Goal: Information Seeking & Learning: Understand process/instructions

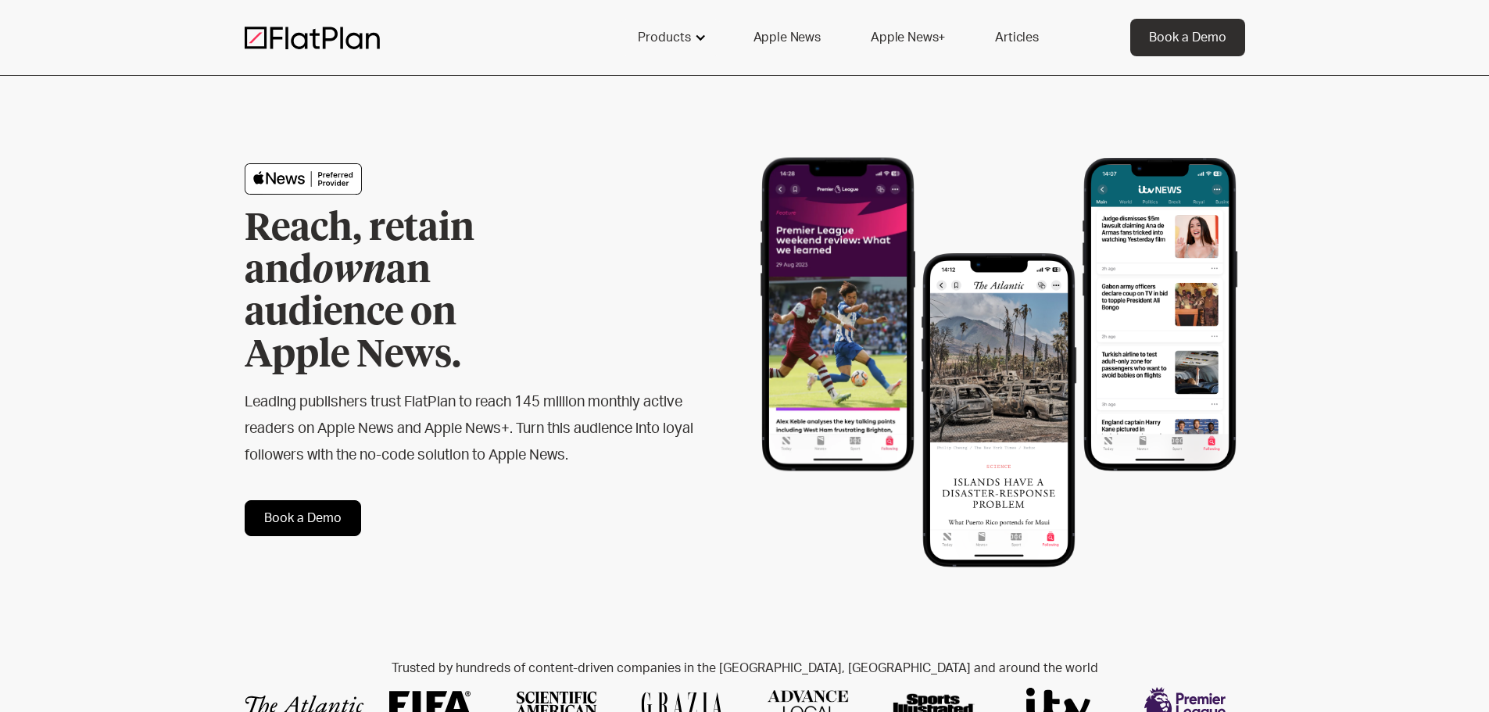
click at [648, 41] on div "Products" at bounding box center [664, 37] width 53 height 19
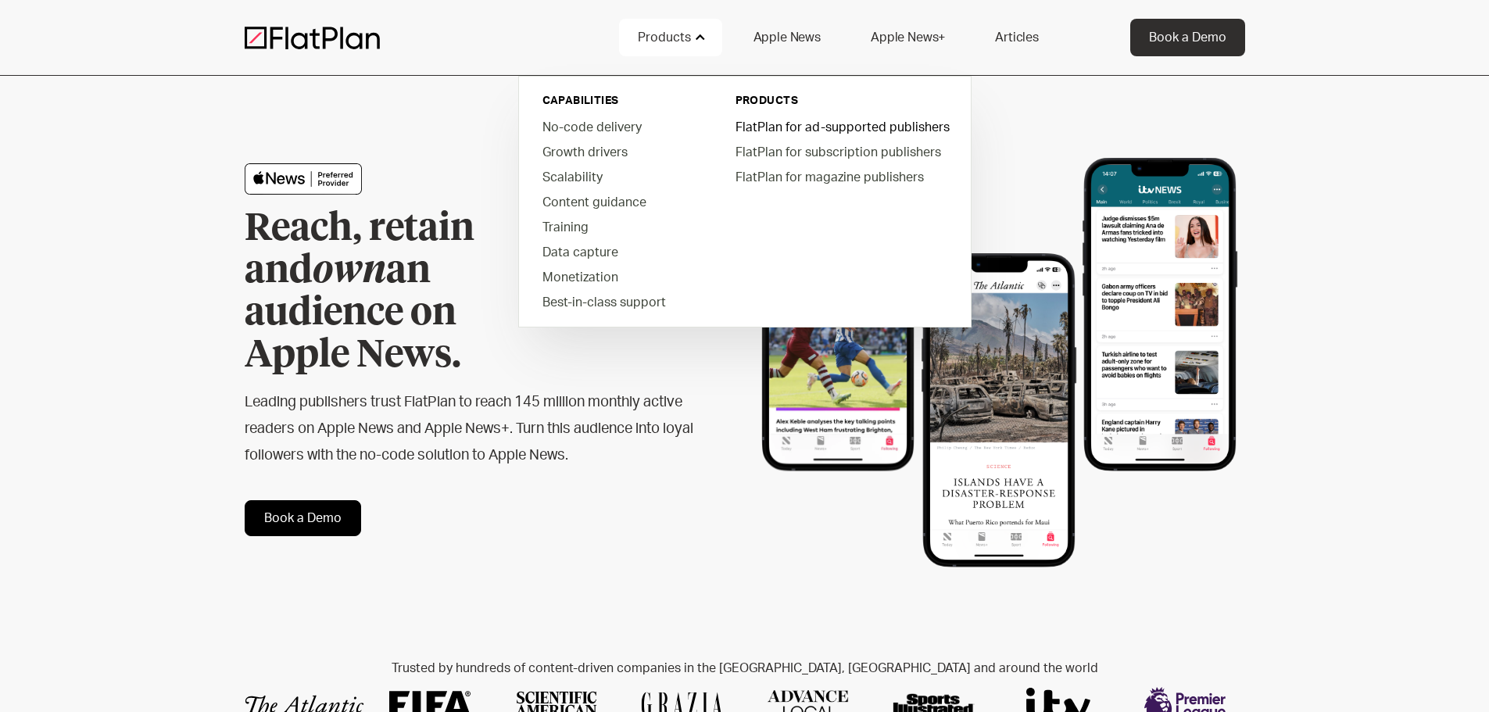
click at [792, 125] on link "FlatPlan for ad-supported publishers" at bounding box center [841, 126] width 237 height 25
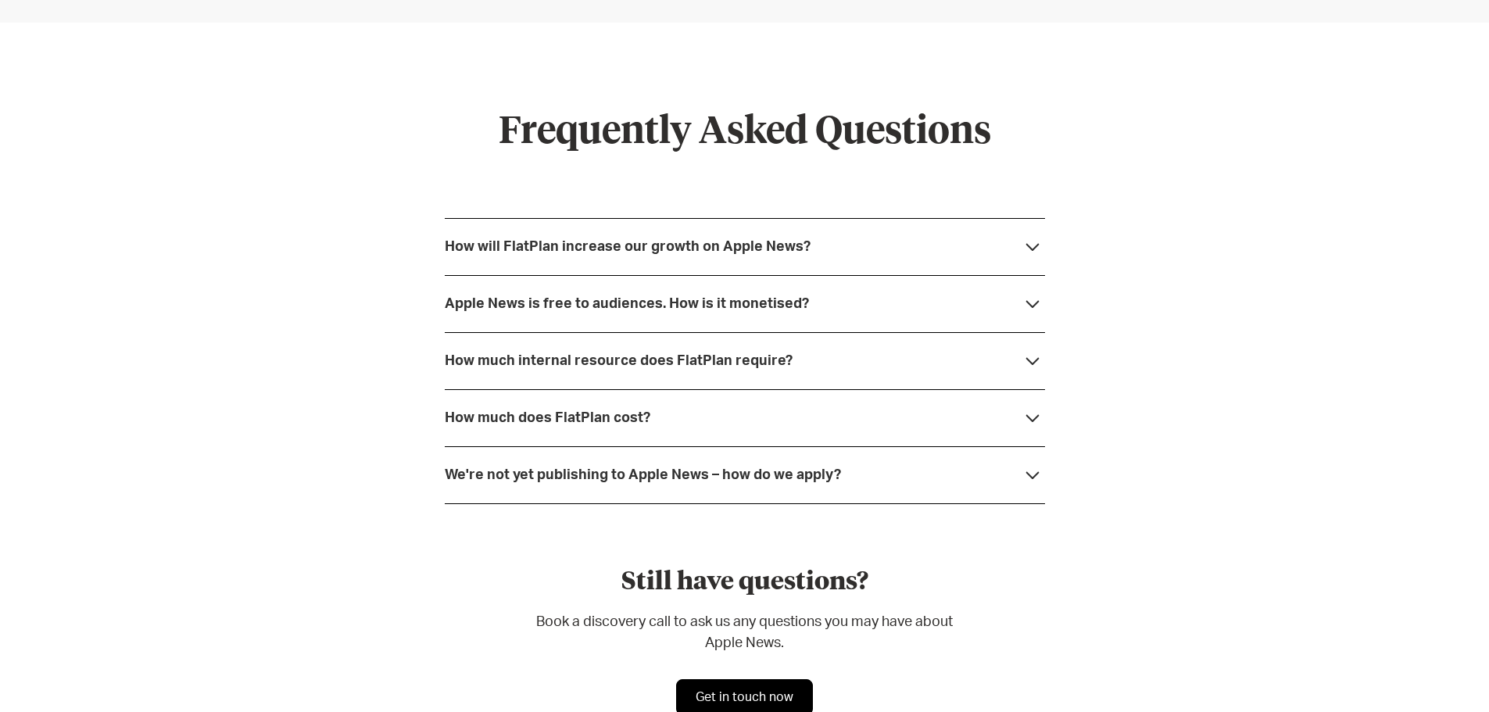
scroll to position [4143, 0]
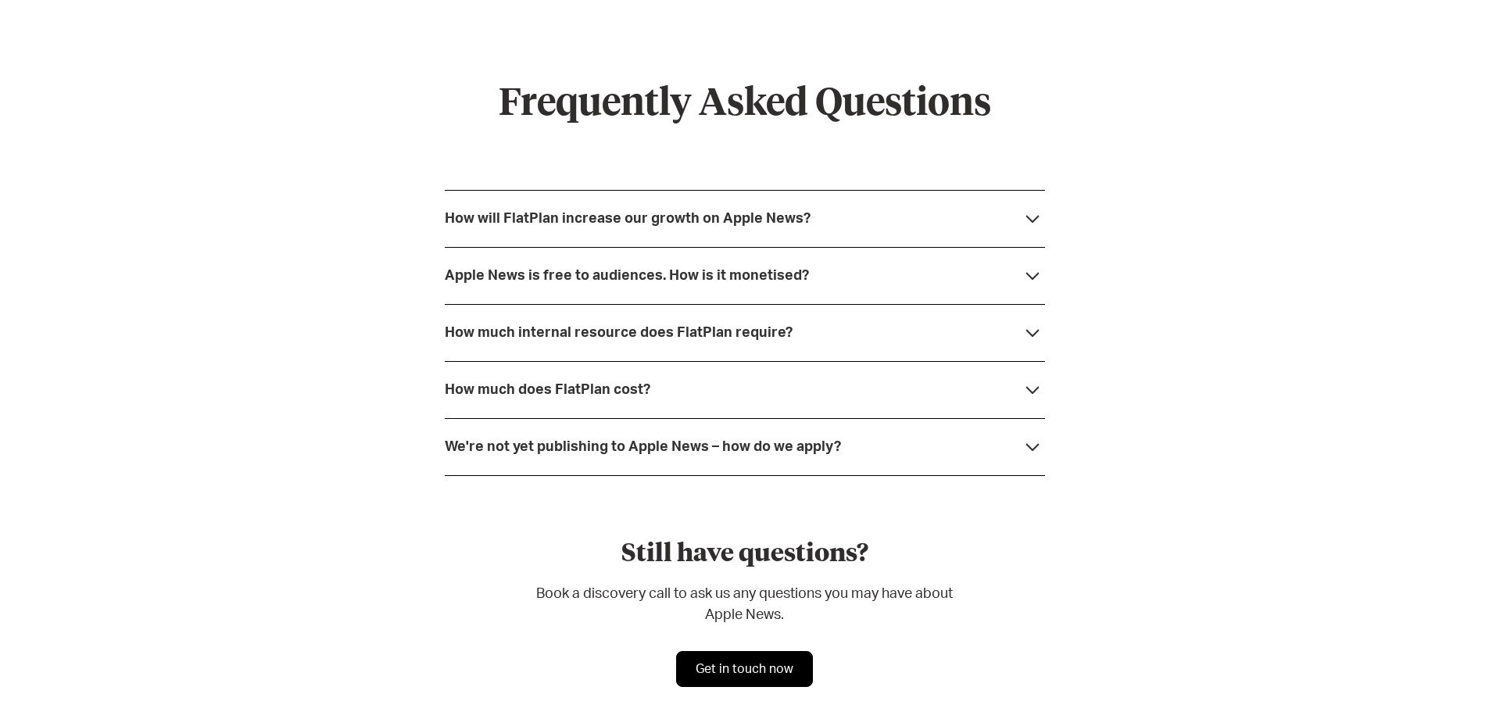
click at [519, 398] on div "How much does FlatPlan cost?" at bounding box center [548, 390] width 206 height 16
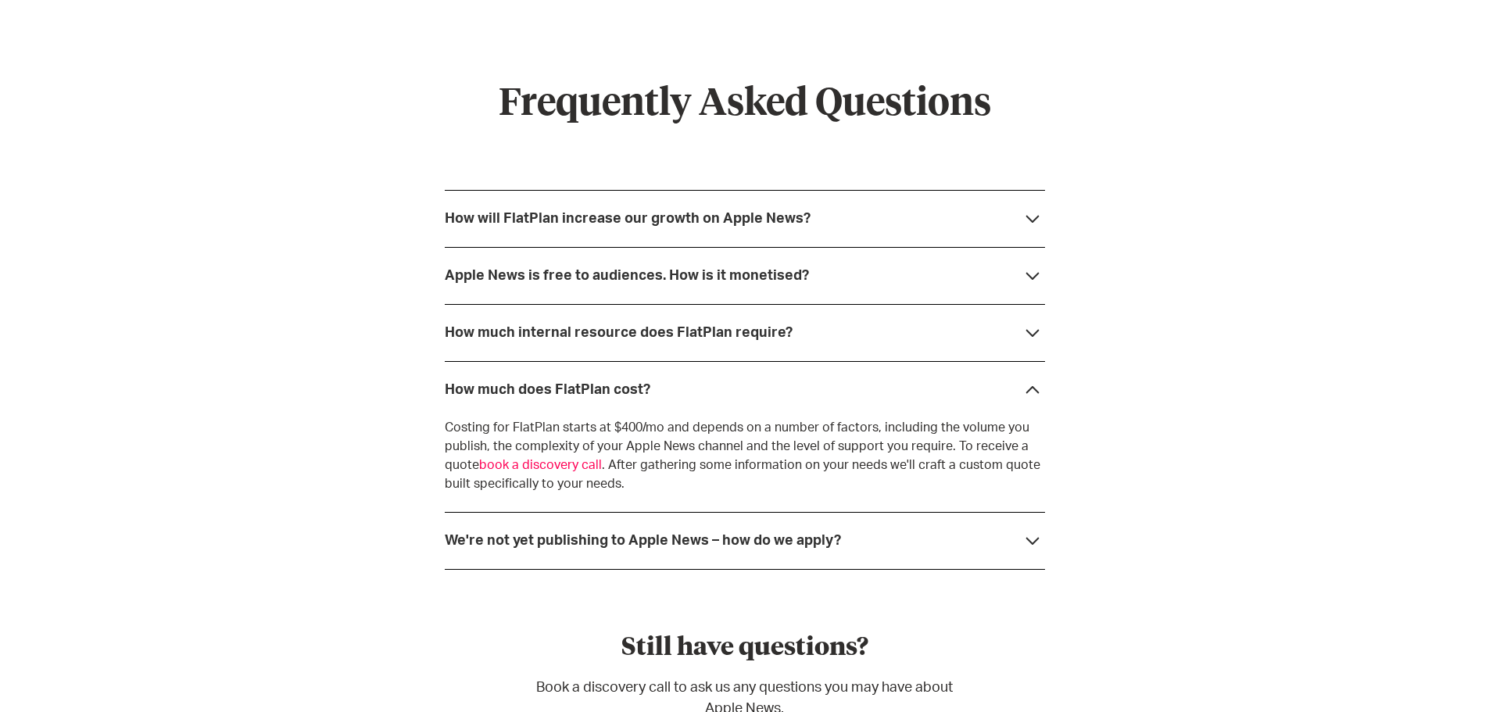
click at [532, 388] on strong "How much does FlatPlan cost?" at bounding box center [548, 390] width 206 height 14
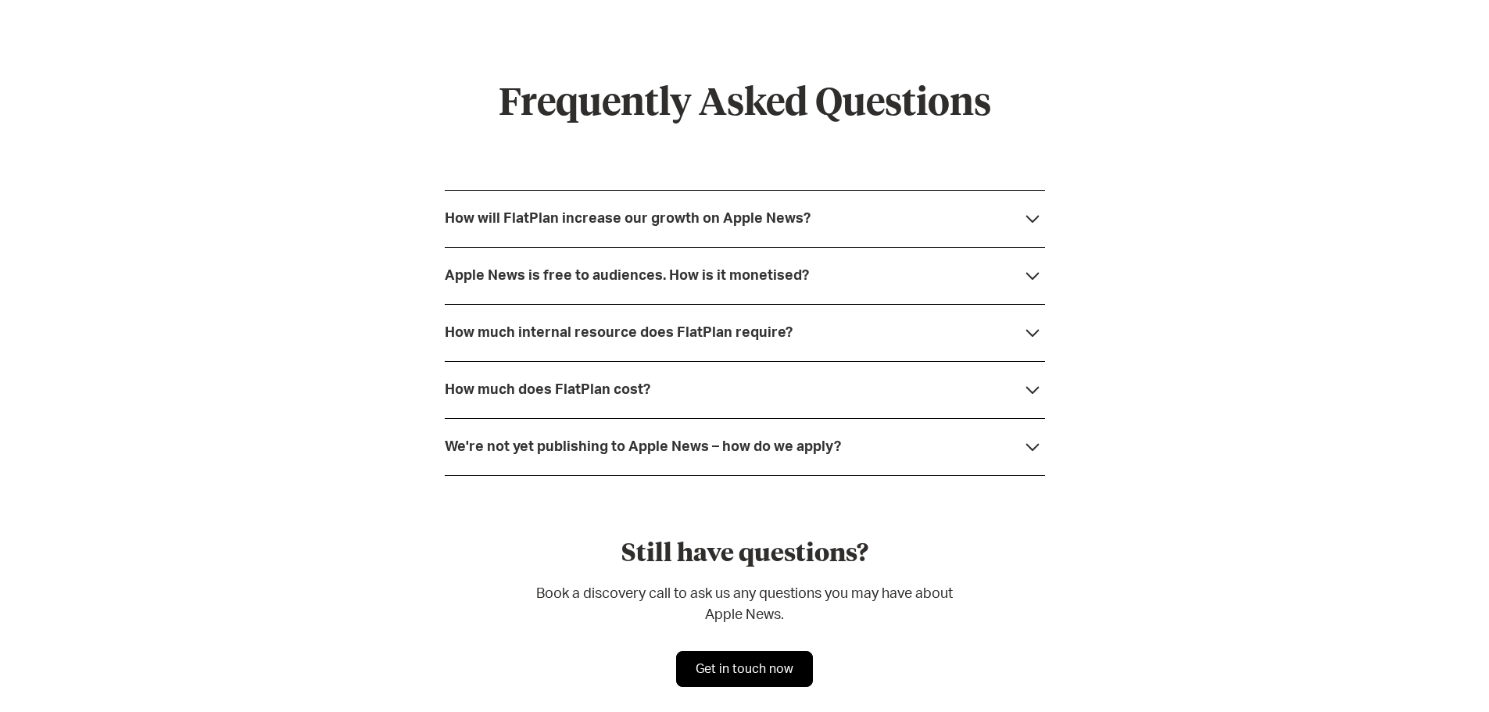
click at [544, 449] on strong "We're not yet publishing to Apple News – how do we apply?" at bounding box center [643, 447] width 396 height 14
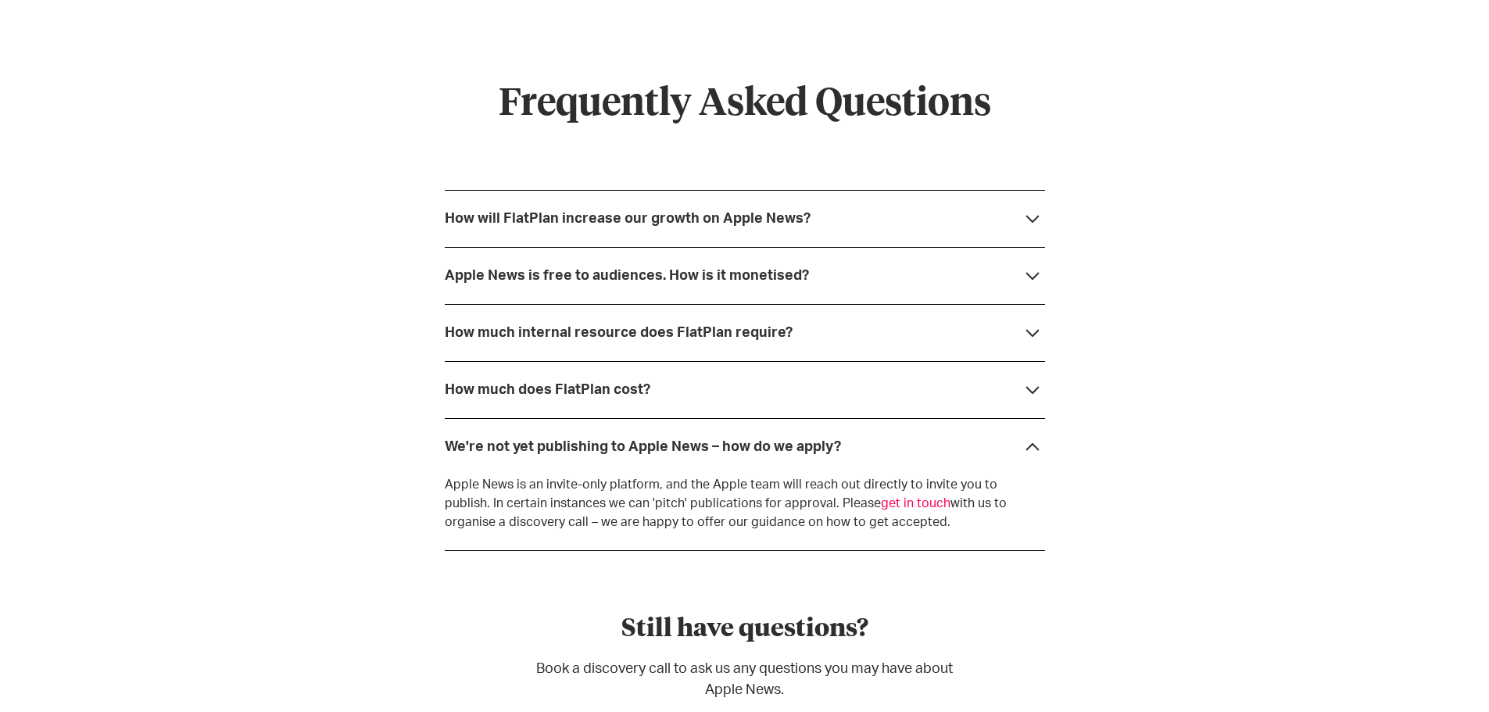
click at [672, 480] on p "Apple News is an invite-only platform, and the Apple team will reach out direct…" at bounding box center [745, 503] width 600 height 56
drag, startPoint x: 672, startPoint y: 480, endPoint x: 757, endPoint y: 473, distance: 84.7
click at [757, 473] on div "We're not yet publishing to Apple News – how do we apply? Apple News is an invi…" at bounding box center [745, 484] width 600 height 132
click at [757, 473] on div "We're not yet publishing to Apple News – how do we apply?" at bounding box center [745, 446] width 600 height 57
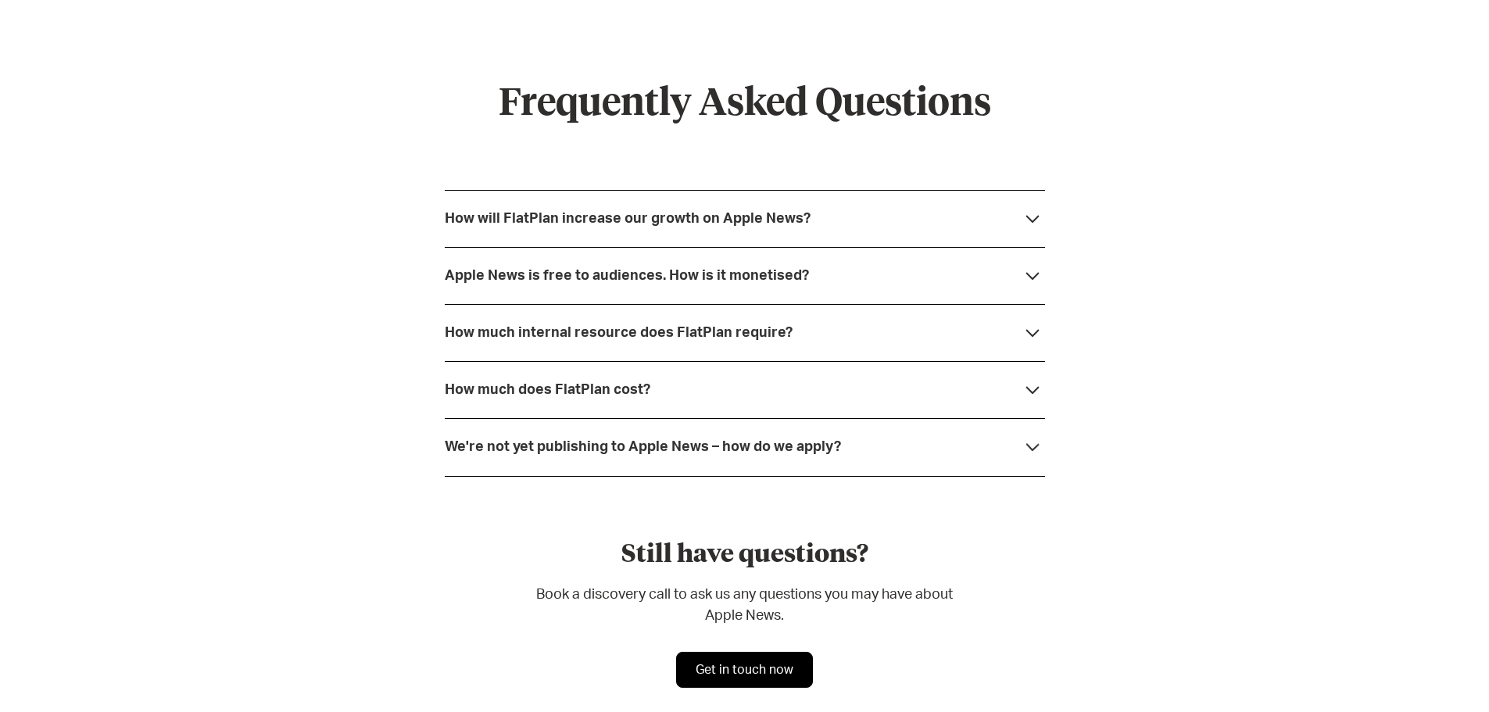
click at [699, 487] on div "Frequently Asked Questions How will FlatPlan increase our growth on Apple News?…" at bounding box center [745, 385] width 600 height 780
click at [712, 459] on div "We're not yet publishing to Apple News – how do we apply?" at bounding box center [745, 446] width 600 height 57
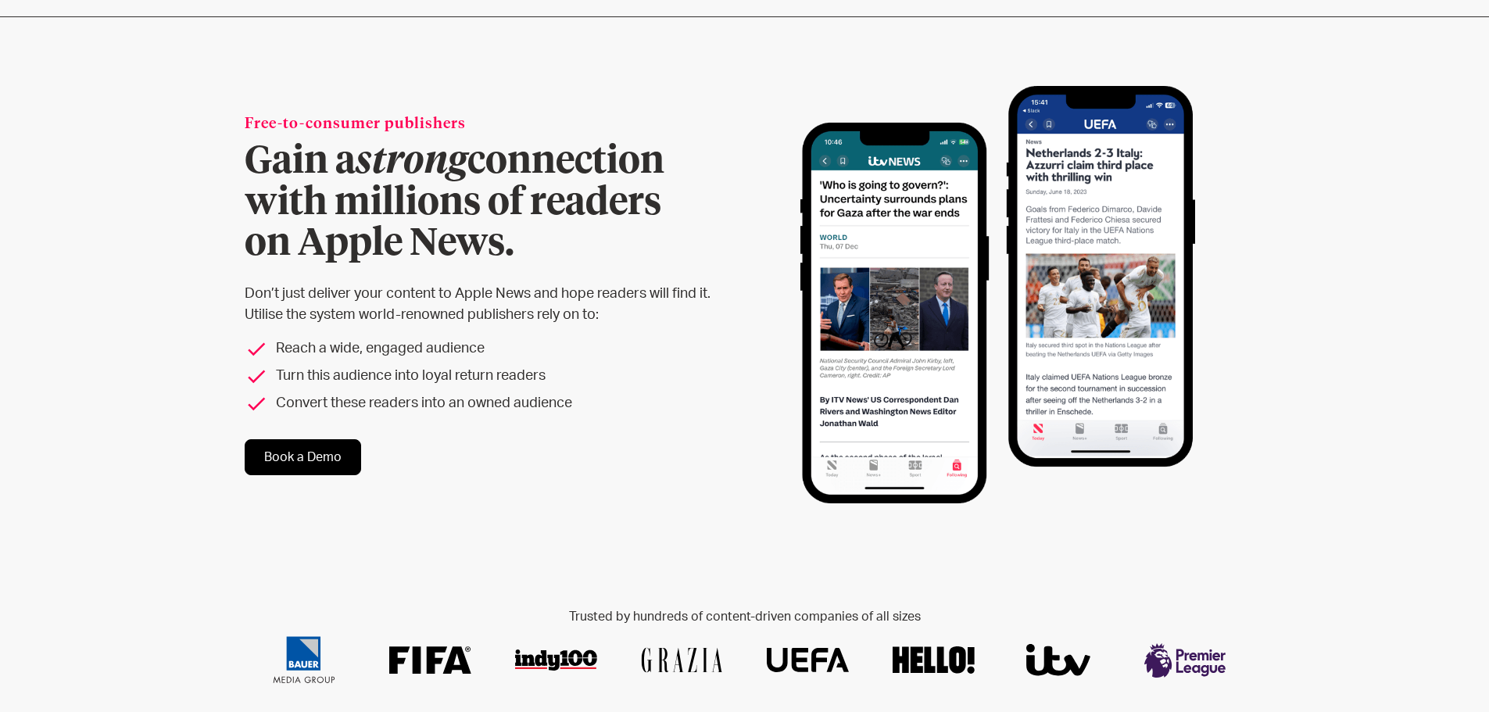
scroll to position [0, 0]
